Goal: Transaction & Acquisition: Purchase product/service

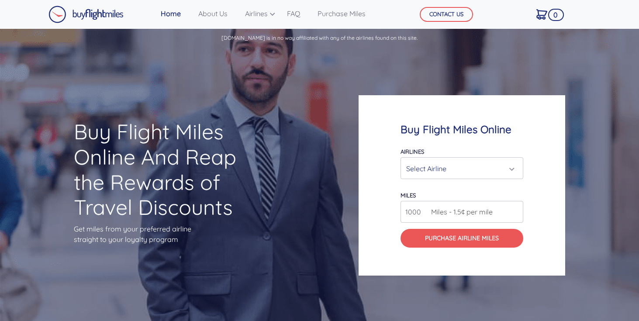
click at [449, 176] on div "Select Airline" at bounding box center [459, 168] width 106 height 17
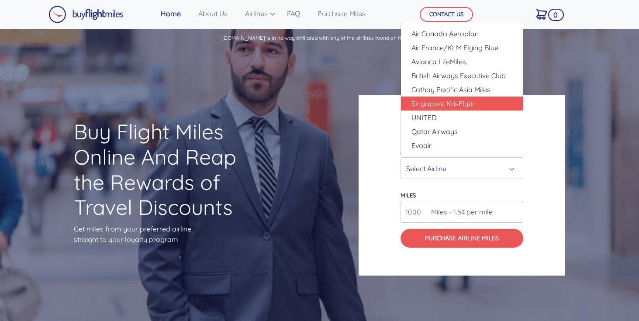
click at [453, 102] on span "Singapore KrisFlyer" at bounding box center [442, 103] width 63 height 10
select select "Singapore KrisFlyer"
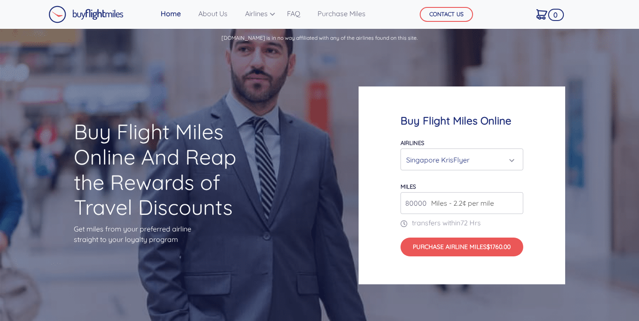
click at [485, 203] on span "Miles - 2.2¢ per mile" at bounding box center [460, 203] width 67 height 10
drag, startPoint x: 495, startPoint y: 203, endPoint x: 392, endPoint y: 200, distance: 102.6
click at [392, 200] on div "Buy Flight Miles Online Airlines Air Canada Aeroplan Air France/KLM Flying Blue…" at bounding box center [461, 185] width 207 height 198
type input "6200"
click at [551, 216] on div "Buy Flight Miles Online Airlines Air Canada Aeroplan Air France/KLM Flying Blue…" at bounding box center [461, 185] width 207 height 198
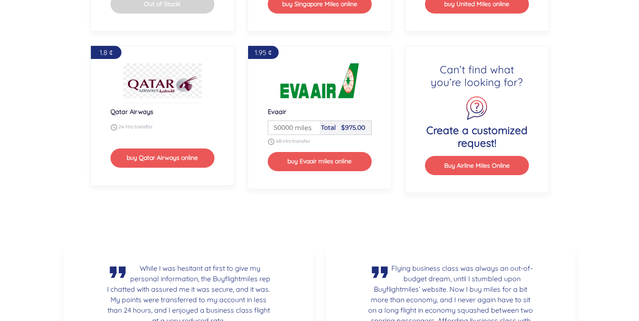
scroll to position [1178, 0]
